Goal: Task Accomplishment & Management: Manage account settings

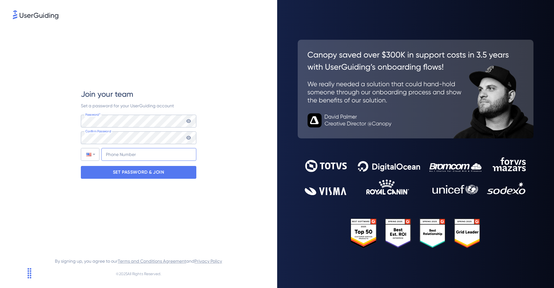
click at [128, 154] on input "+1" at bounding box center [148, 154] width 95 height 13
type input "[PHONE_NUMBER]"
click at [140, 175] on p "SET PASSWORD & JOIN" at bounding box center [138, 172] width 51 height 10
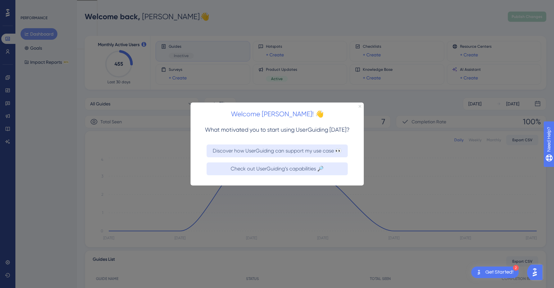
click at [359, 106] on icon "Close Preview" at bounding box center [359, 106] width 3 height 3
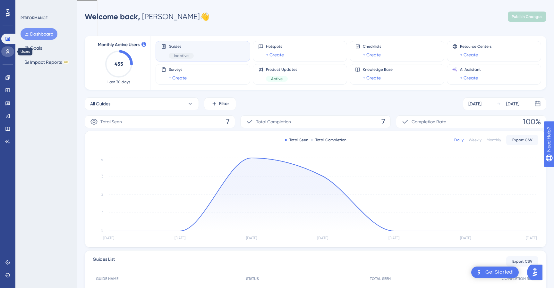
click at [8, 51] on icon at bounding box center [8, 51] width 4 height 4
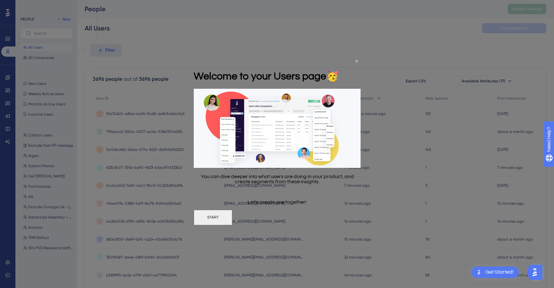
click at [232, 215] on button "START" at bounding box center [212, 217] width 39 height 15
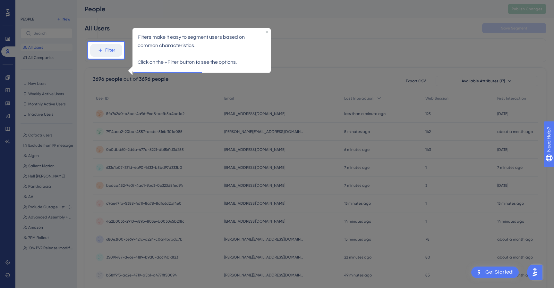
click at [310, 32] on div at bounding box center [339, 256] width 430 height 513
click at [268, 30] on icon "Close Preview" at bounding box center [267, 31] width 3 height 3
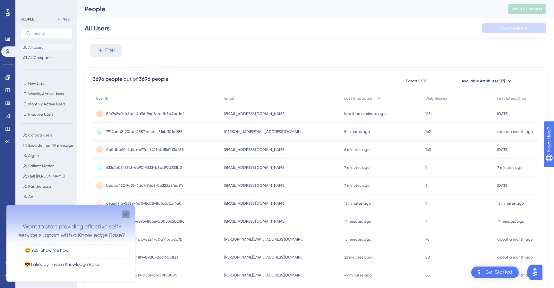
click at [126, 214] on icon "Close survey" at bounding box center [125, 214] width 5 height 5
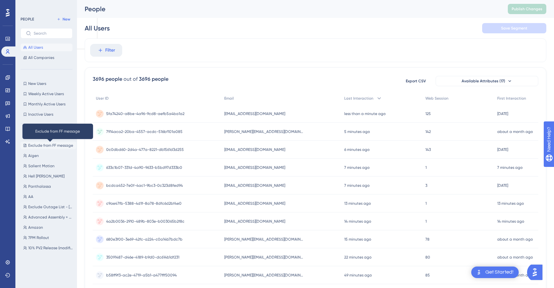
click at [38, 146] on span "Exclude from FF message" at bounding box center [50, 145] width 45 height 5
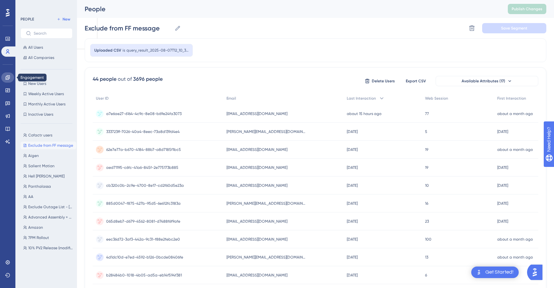
click at [8, 80] on icon at bounding box center [7, 77] width 5 height 5
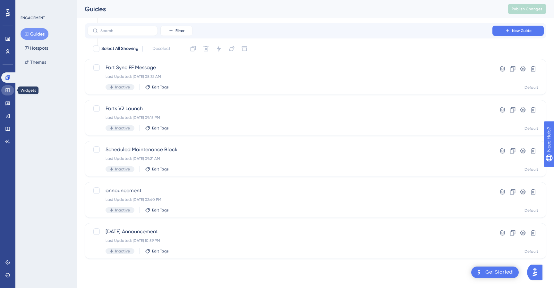
click at [7, 93] on link at bounding box center [7, 90] width 13 height 10
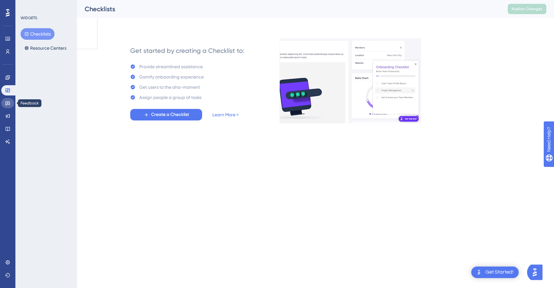
click at [8, 103] on icon at bounding box center [7, 104] width 4 height 4
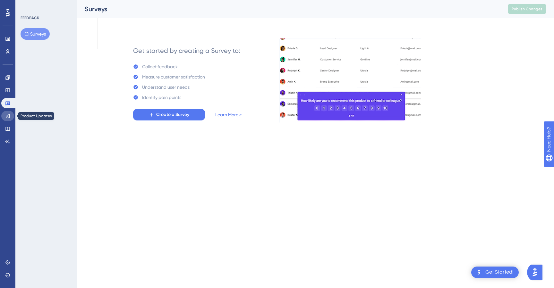
click at [8, 115] on icon at bounding box center [7, 116] width 5 height 5
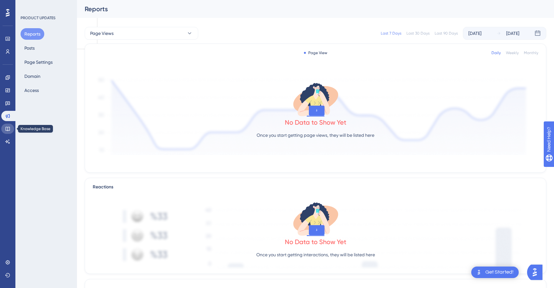
click at [7, 130] on icon at bounding box center [7, 129] width 4 height 4
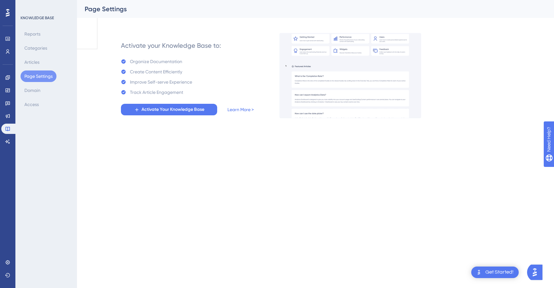
click at [34, 27] on div "KNOWLEDGE BASE Reports Categories Articles Page Settings Domain Access" at bounding box center [47, 62] width 52 height 95
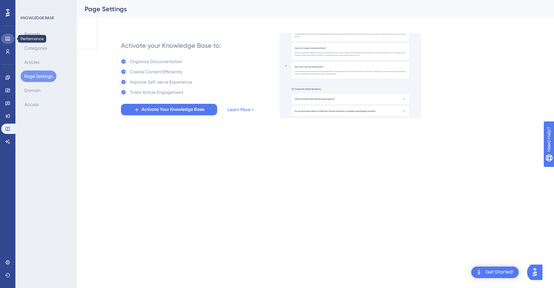
click at [8, 35] on link at bounding box center [7, 39] width 13 height 10
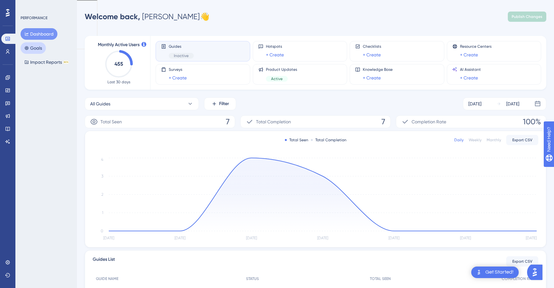
click at [38, 49] on button "Goals" at bounding box center [33, 48] width 25 height 12
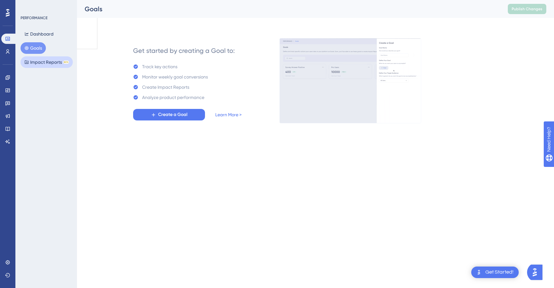
click at [40, 64] on button "Impact Reports BETA" at bounding box center [47, 62] width 52 height 12
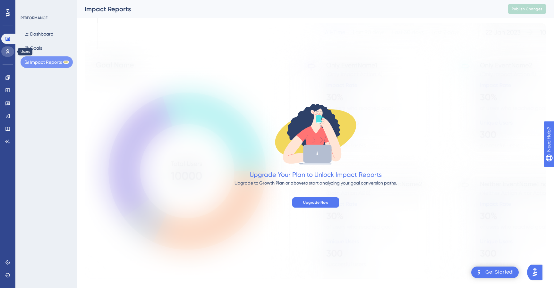
click at [7, 50] on icon at bounding box center [7, 51] width 5 height 5
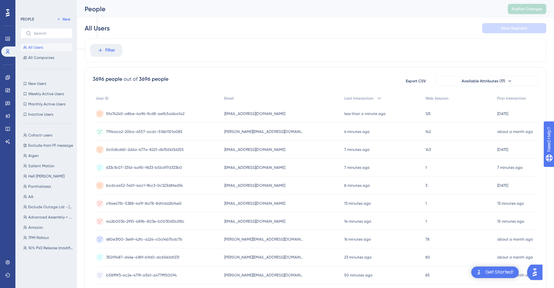
click at [6, 14] on icon at bounding box center [8, 13] width 4 height 8
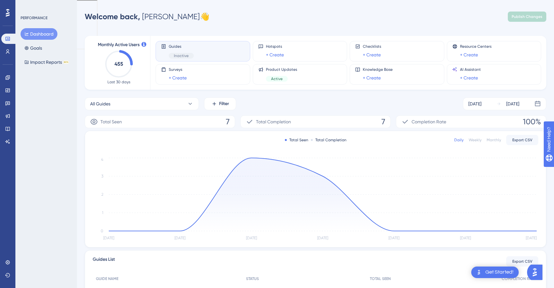
click at [214, 52] on div "Guides Inactive" at bounding box center [203, 51] width 84 height 15
click at [146, 105] on button "All Guides" at bounding box center [142, 104] width 114 height 13
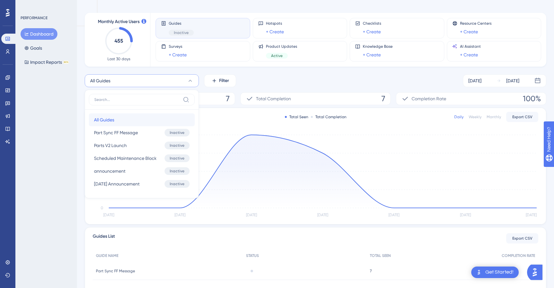
click at [98, 119] on span "All Guides" at bounding box center [104, 120] width 20 height 8
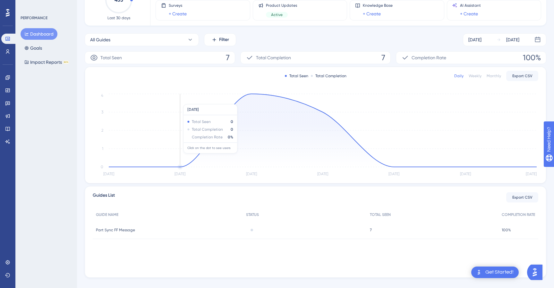
scroll to position [74, 0]
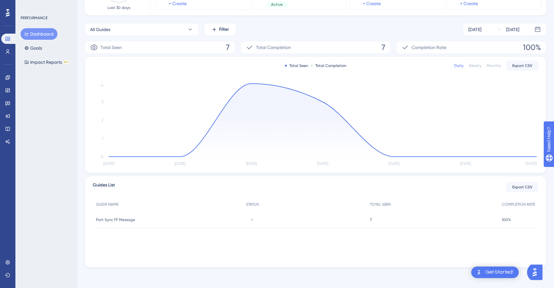
click at [115, 220] on span "Part Sync FF Message" at bounding box center [115, 220] width 39 height 5
